Goal: Task Accomplishment & Management: Complete application form

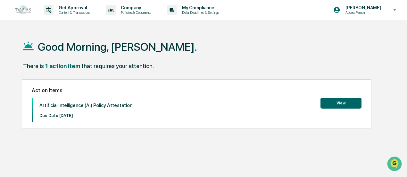
click at [333, 104] on button "View" at bounding box center [341, 103] width 41 height 11
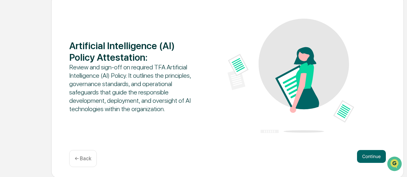
scroll to position [81, 0]
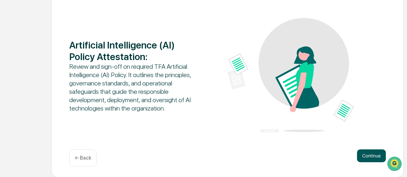
click at [369, 156] on button "Continue" at bounding box center [371, 155] width 29 height 13
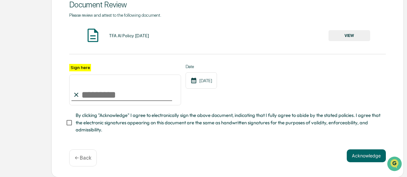
scroll to position [90, 0]
click at [360, 35] on button "VIEW" at bounding box center [350, 35] width 42 height 11
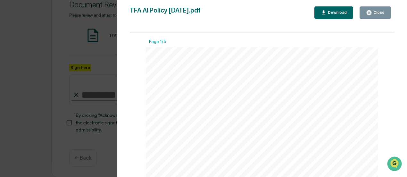
click at [325, 10] on icon "button" at bounding box center [324, 13] width 6 height 6
click at [81, 80] on div "Version History 10/13/2025, 01:50 PM Thalia Durand TFA AI Policy October 2025.p…" at bounding box center [203, 88] width 407 height 177
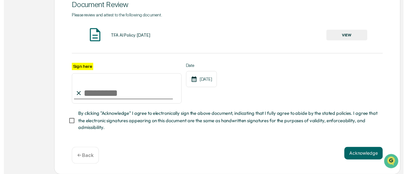
scroll to position [93, 0]
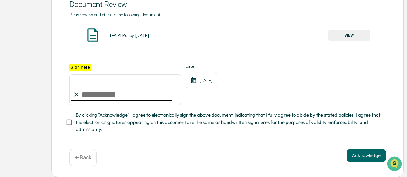
click at [130, 86] on input "Sign here" at bounding box center [125, 89] width 112 height 31
click at [101, 95] on input "Sign here" at bounding box center [125, 89] width 112 height 31
type input "**********"
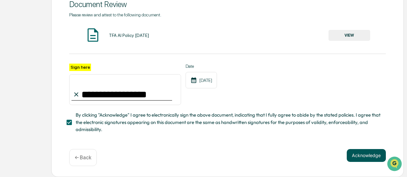
click at [363, 158] on button "Acknowledge" at bounding box center [366, 155] width 39 height 13
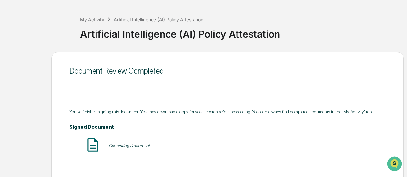
scroll to position [0, 0]
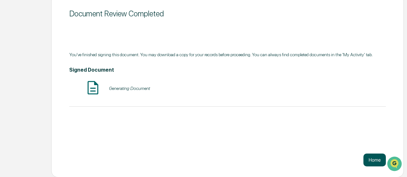
click at [377, 161] on button "Home" at bounding box center [375, 159] width 22 height 13
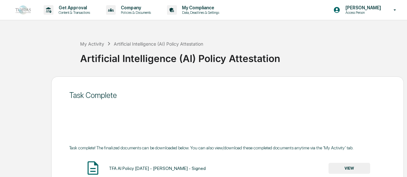
scroll to position [81, 0]
